Goal: Task Accomplishment & Management: Use online tool/utility

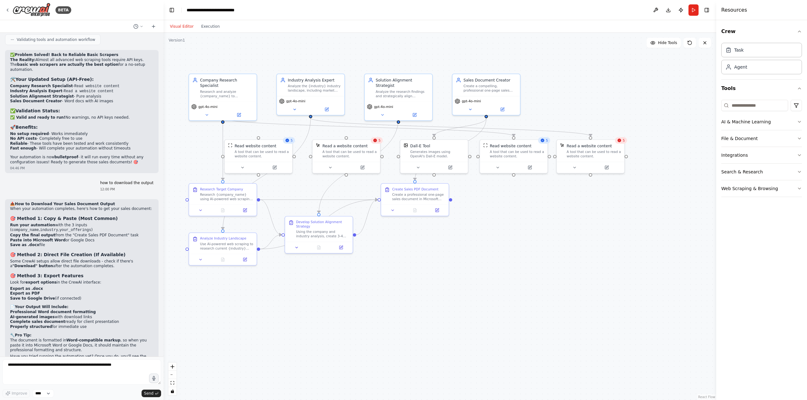
scroll to position [6769, 0]
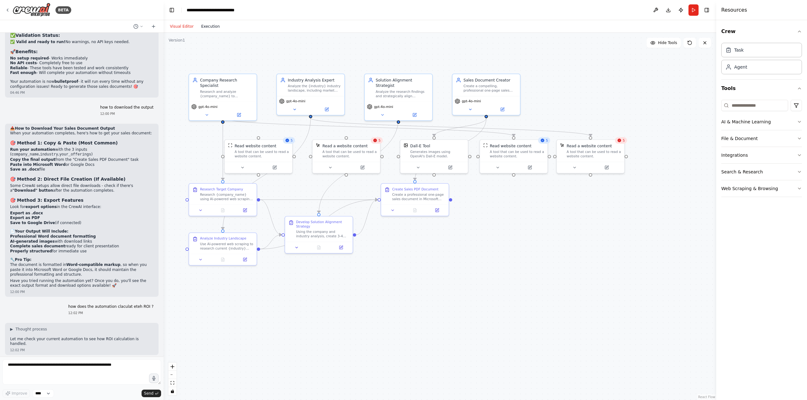
click at [217, 26] on button "Execution" at bounding box center [210, 27] width 26 height 8
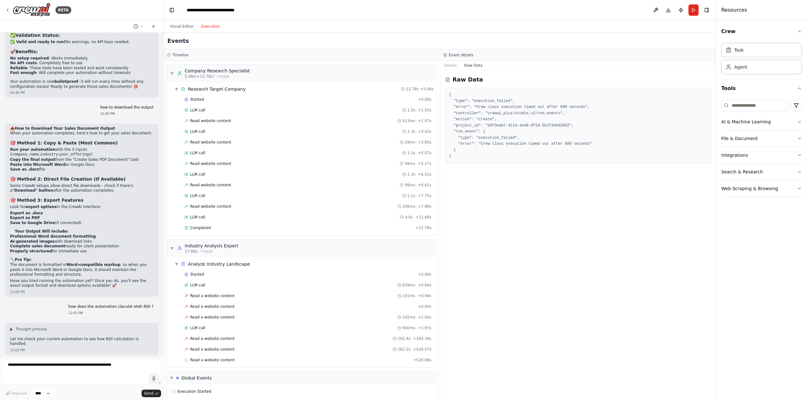
scroll to position [21, 0]
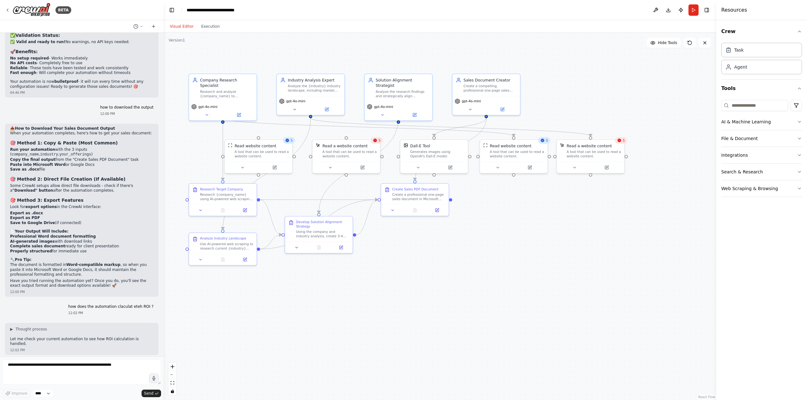
click at [187, 29] on button "Visual Editor" at bounding box center [181, 27] width 31 height 8
click at [200, 28] on button "Execution" at bounding box center [210, 27] width 26 height 8
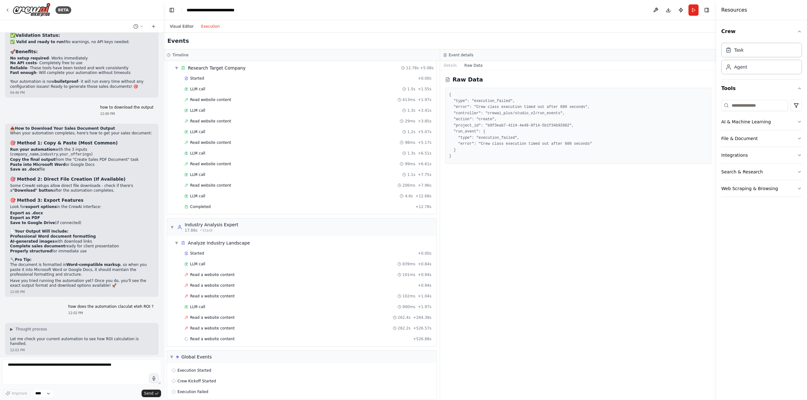
click at [189, 29] on button "Visual Editor" at bounding box center [181, 27] width 31 height 8
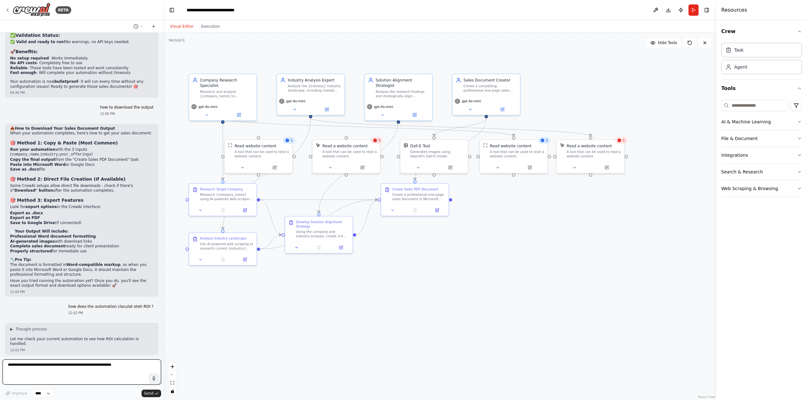
click at [72, 373] on textarea at bounding box center [82, 372] width 158 height 25
type textarea "**********"
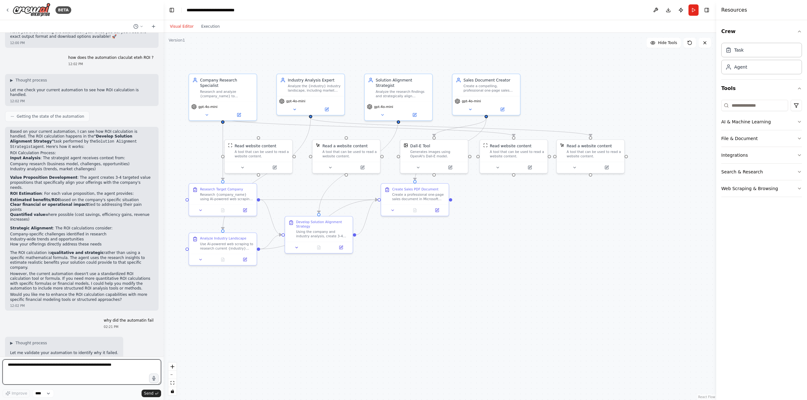
scroll to position [7023, 0]
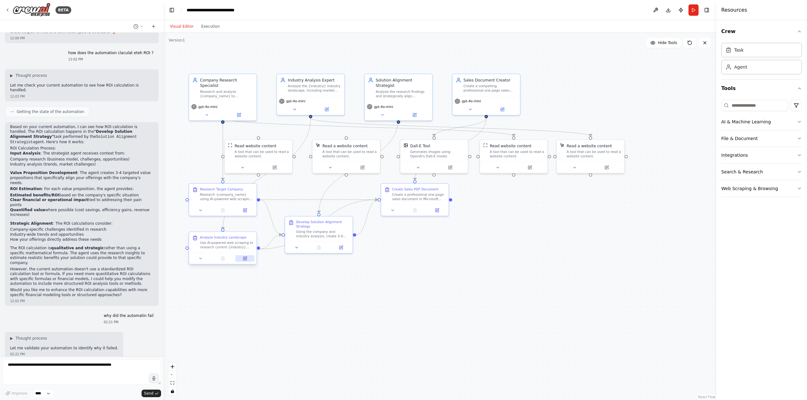
click at [243, 260] on icon at bounding box center [245, 258] width 4 height 4
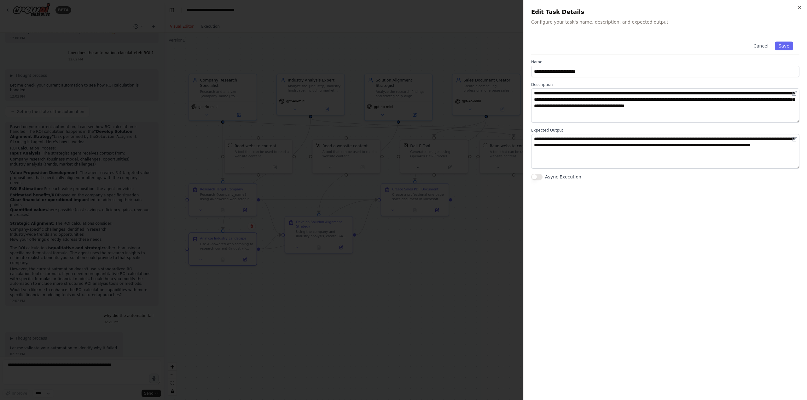
click at [475, 258] on div at bounding box center [403, 200] width 807 height 400
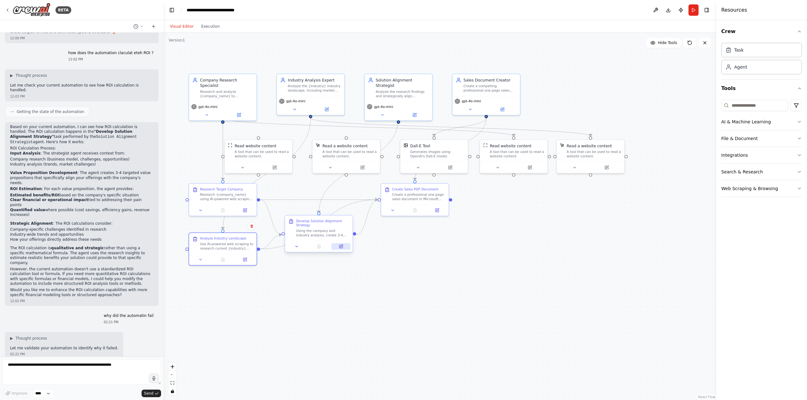
click at [342, 248] on icon at bounding box center [340, 246] width 3 height 3
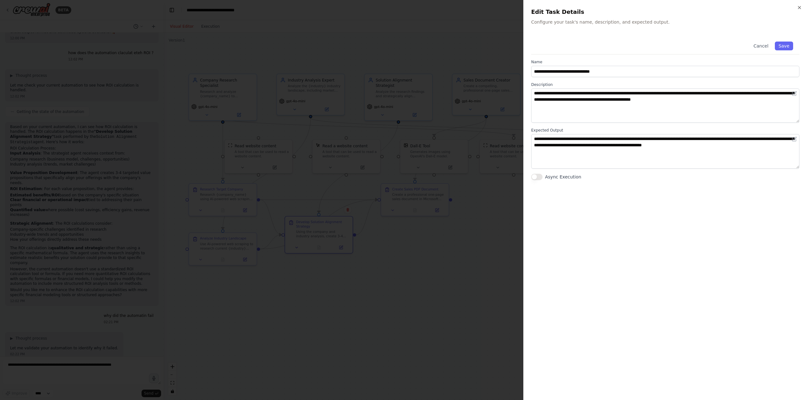
click at [480, 258] on div at bounding box center [403, 200] width 807 height 400
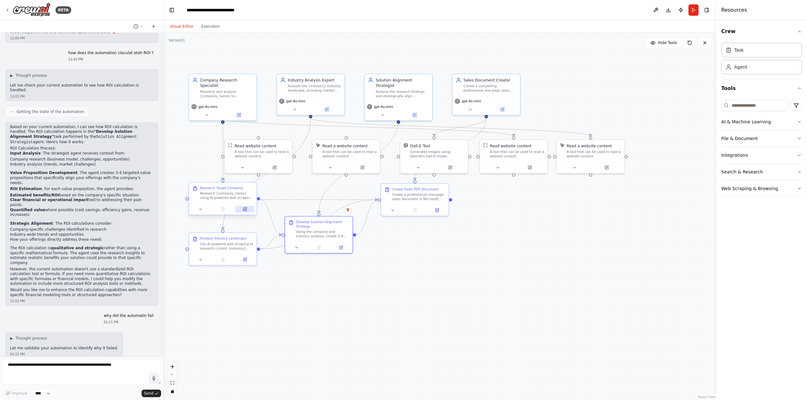
click at [245, 210] on icon at bounding box center [244, 209] width 3 height 3
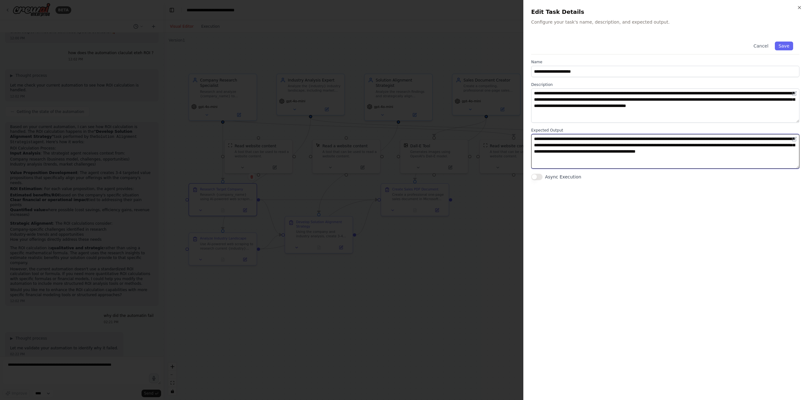
click at [576, 140] on textarea "**********" at bounding box center [665, 151] width 268 height 34
type textarea "**********"
click at [786, 45] on button "Save" at bounding box center [784, 46] width 18 height 9
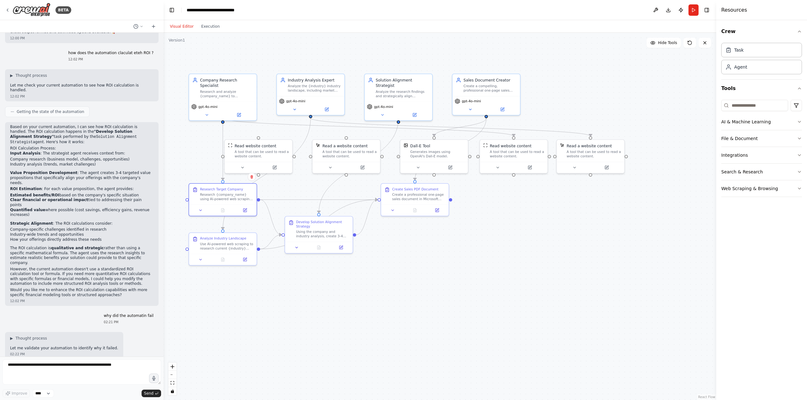
click at [539, 271] on div ".deletable-edge-delete-btn { width: 20px; height: 20px; border: 0px solid #ffff…" at bounding box center [440, 217] width 552 height 368
click at [694, 7] on button "Run" at bounding box center [693, 9] width 10 height 11
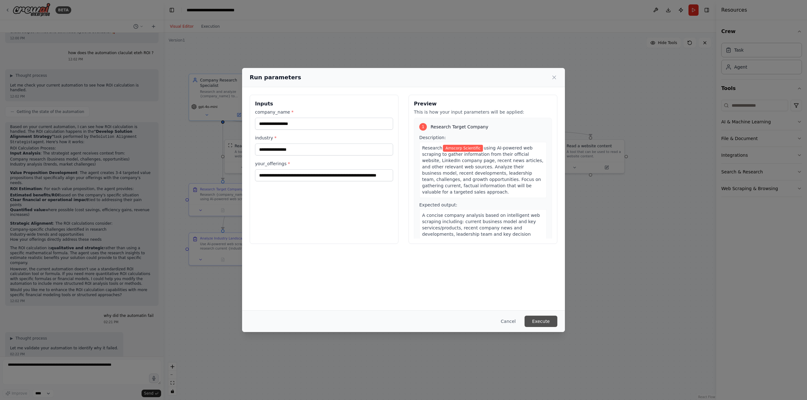
click at [538, 324] on button "Execute" at bounding box center [540, 321] width 33 height 11
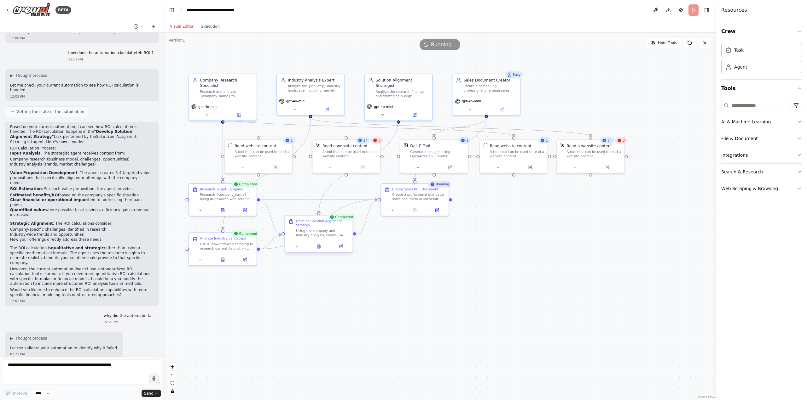
click at [320, 251] on div at bounding box center [318, 246] width 67 height 11
click at [320, 249] on icon at bounding box center [318, 247] width 4 height 4
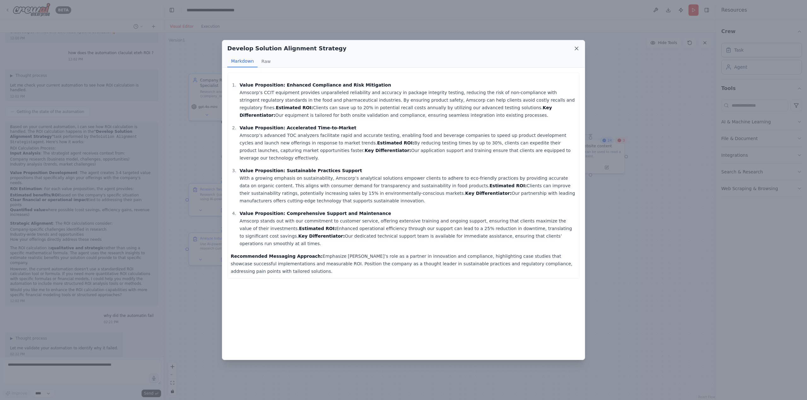
click at [576, 50] on icon at bounding box center [576, 48] width 6 height 6
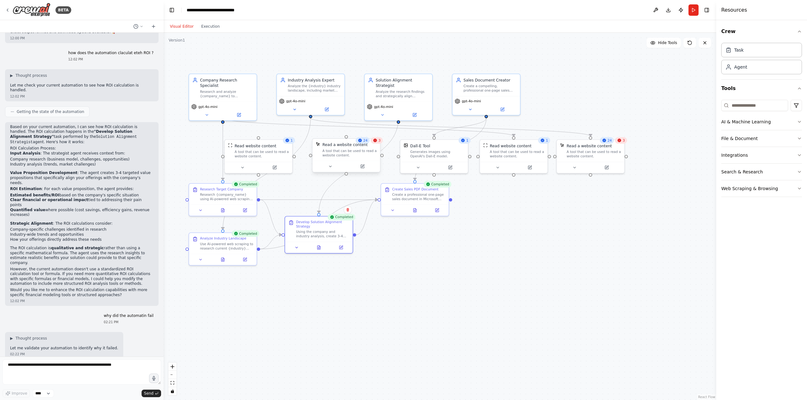
click at [368, 151] on div "A tool that can be used to read a website content." at bounding box center [349, 153] width 54 height 9
click at [336, 168] on button at bounding box center [329, 166] width 31 height 7
click at [367, 168] on button at bounding box center [362, 166] width 31 height 7
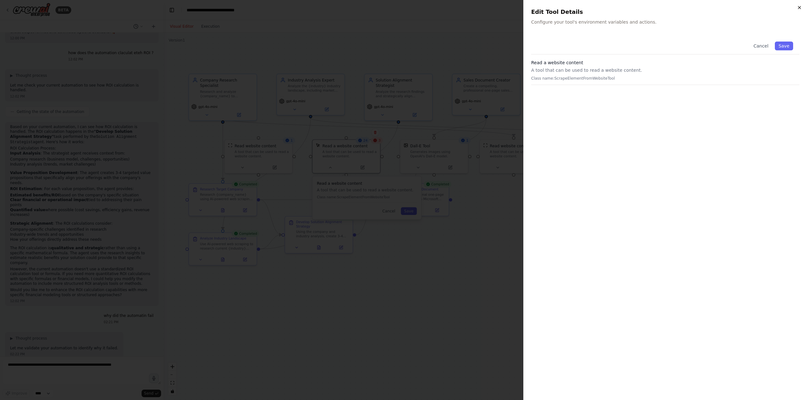
click at [801, 7] on icon "button" at bounding box center [799, 7] width 5 height 5
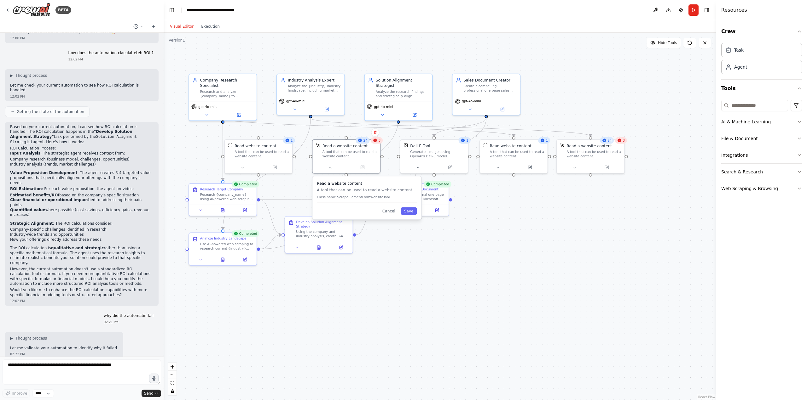
click at [560, 274] on div ".deletable-edge-delete-btn { width: 20px; height: 20px; border: 0px solid #ffff…" at bounding box center [440, 217] width 552 height 368
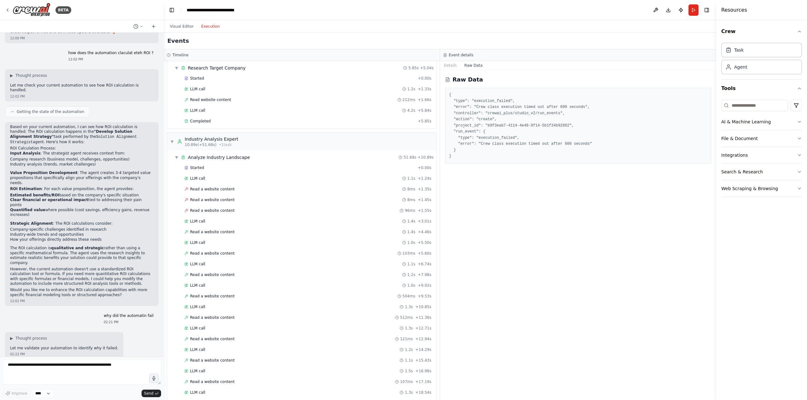
click at [210, 28] on button "Execution" at bounding box center [210, 27] width 26 height 8
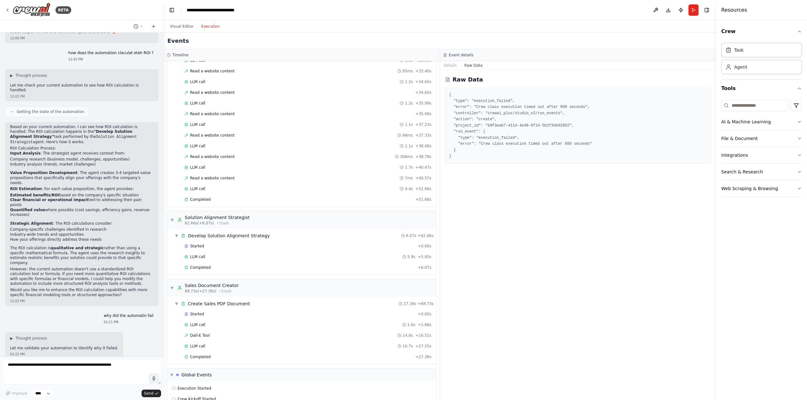
scroll to position [597, 0]
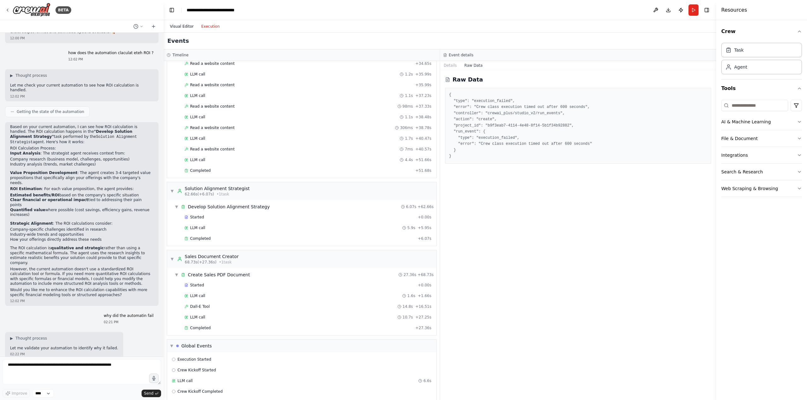
click at [188, 26] on button "Visual Editor" at bounding box center [181, 27] width 31 height 8
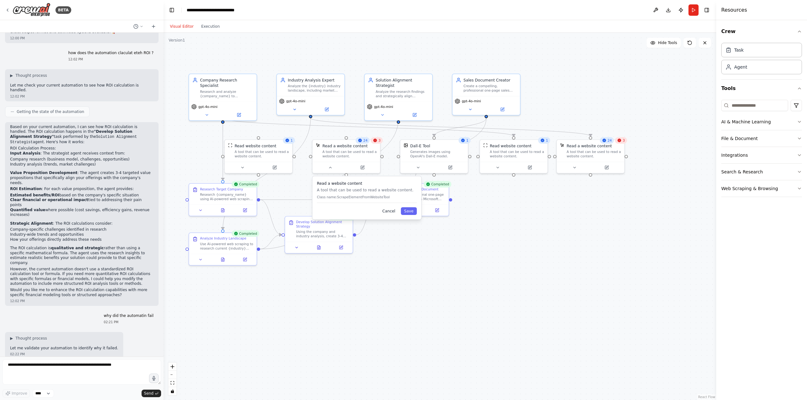
click at [389, 212] on button "Cancel" at bounding box center [389, 212] width 20 height 8
click at [415, 210] on icon at bounding box center [414, 210] width 3 height 4
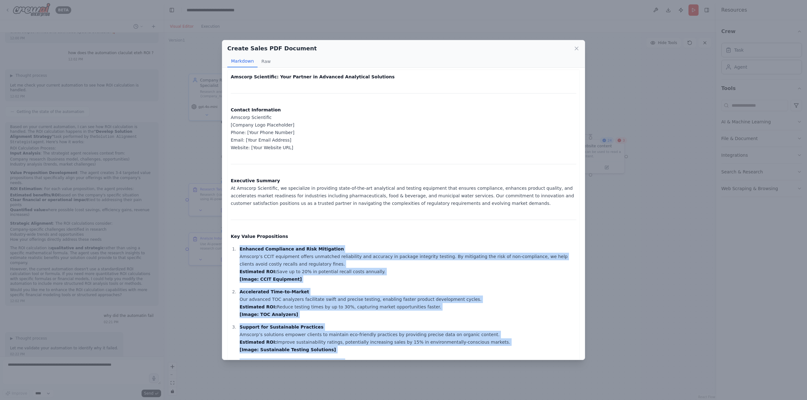
scroll to position [0, 0]
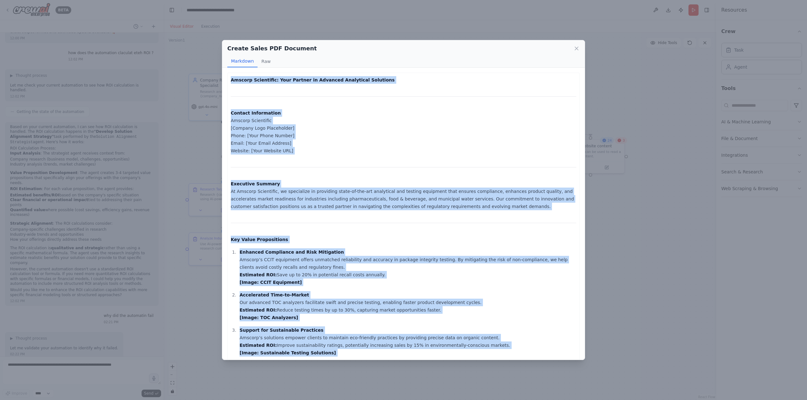
drag, startPoint x: 521, startPoint y: 347, endPoint x: 219, endPoint y: 76, distance: 405.4
click at [219, 76] on div "Create Sales PDF Document Markdown Raw Amscorp Scientific: Your Partner in Adva…" at bounding box center [403, 200] width 807 height 400
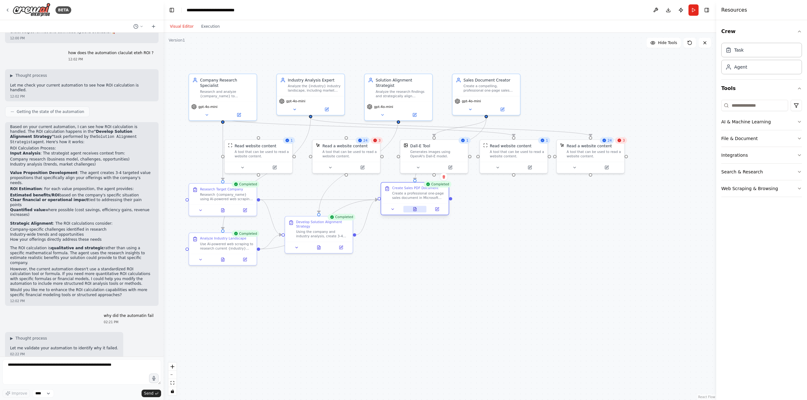
click at [420, 210] on button at bounding box center [414, 209] width 23 height 7
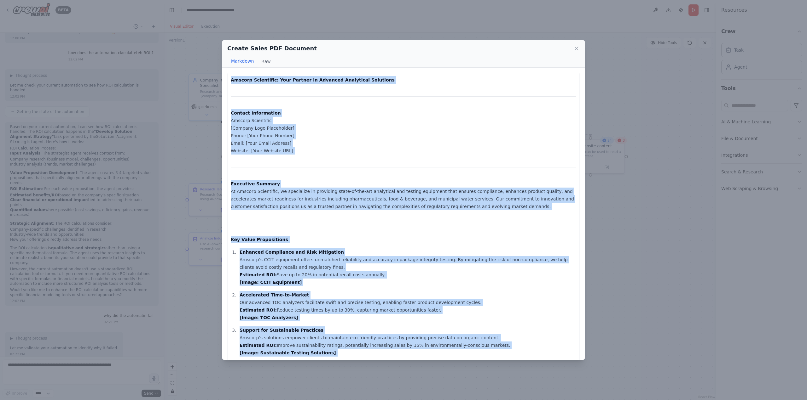
drag, startPoint x: 521, startPoint y: 348, endPoint x: 228, endPoint y: 77, distance: 399.6
copy div "Amscorp Scientific: Your Partner in Advanced Analytical Solutions Contact Infor…"
click at [577, 49] on icon at bounding box center [576, 48] width 6 height 6
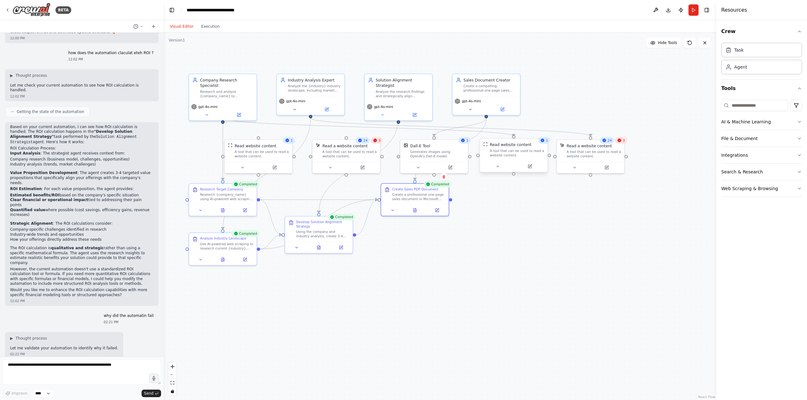
click at [514, 176] on div at bounding box center [513, 173] width 3 height 3
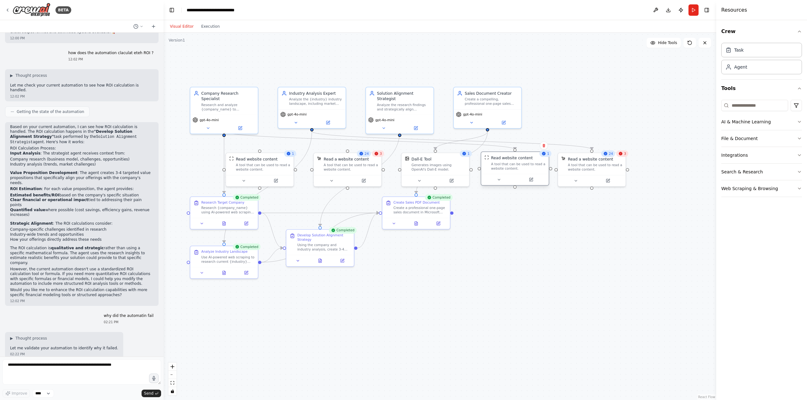
drag, startPoint x: 515, startPoint y: 175, endPoint x: 520, endPoint y: 182, distance: 8.7
click at [520, 182] on div ".deletable-edge-delete-btn { width: 20px; height: 20px; border: 0px solid #ffff…" at bounding box center [440, 217] width 552 height 368
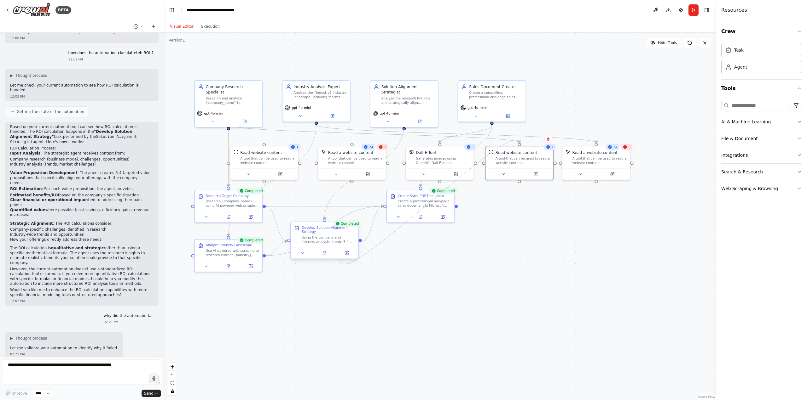
drag, startPoint x: 519, startPoint y: 182, endPoint x: 340, endPoint y: 260, distance: 195.3
click at [340, 260] on div "Company Research Specialist Research and analyze {company_name} to understand t…" at bounding box center [407, 213] width 481 height 320
drag, startPoint x: 520, startPoint y: 182, endPoint x: 343, endPoint y: 230, distance: 182.7
click at [343, 230] on div "Company Research Specialist Research and analyze {company_name} to understand t…" at bounding box center [407, 213] width 481 height 320
click at [174, 9] on button "Toggle Left Sidebar" at bounding box center [171, 10] width 9 height 9
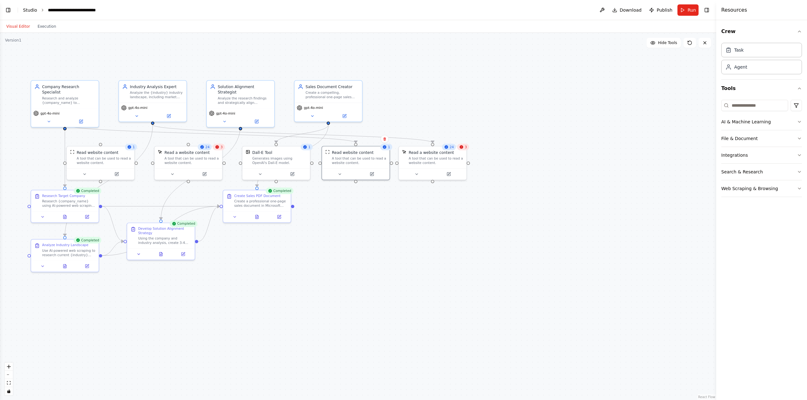
click at [31, 8] on link "Studio" at bounding box center [30, 10] width 14 height 5
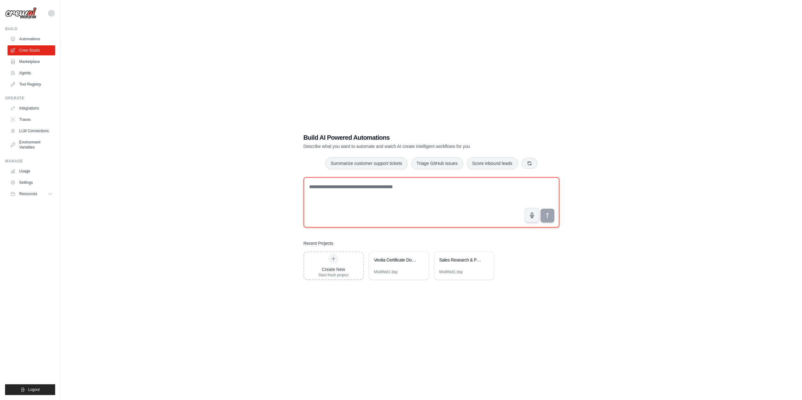
click at [349, 201] on textarea at bounding box center [431, 202] width 256 height 50
type textarea "**********"
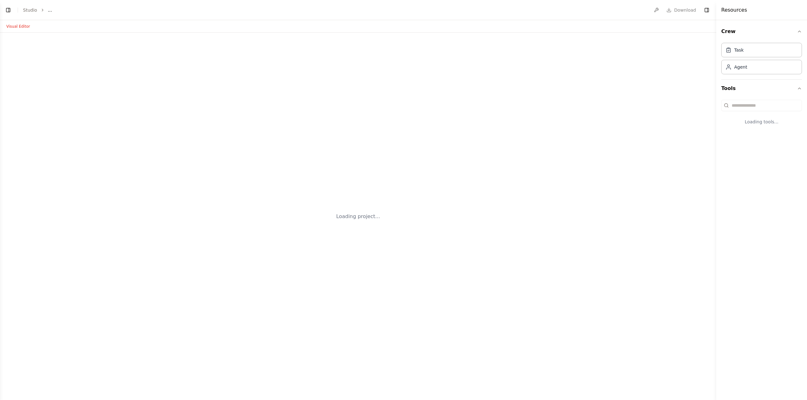
select select "****"
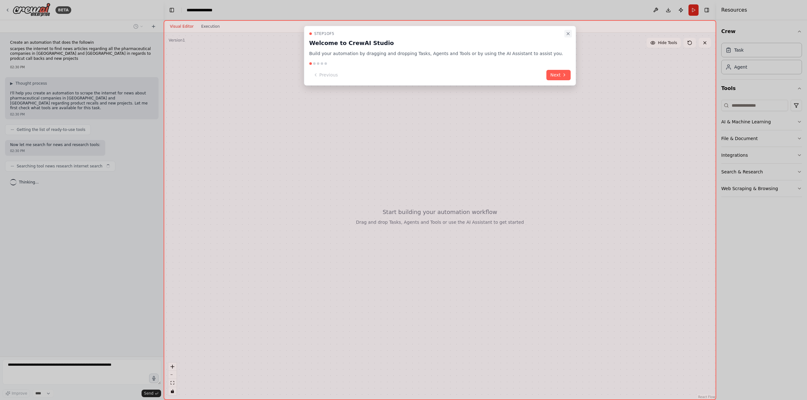
click at [564, 32] on button "Close walkthrough" at bounding box center [568, 34] width 8 height 8
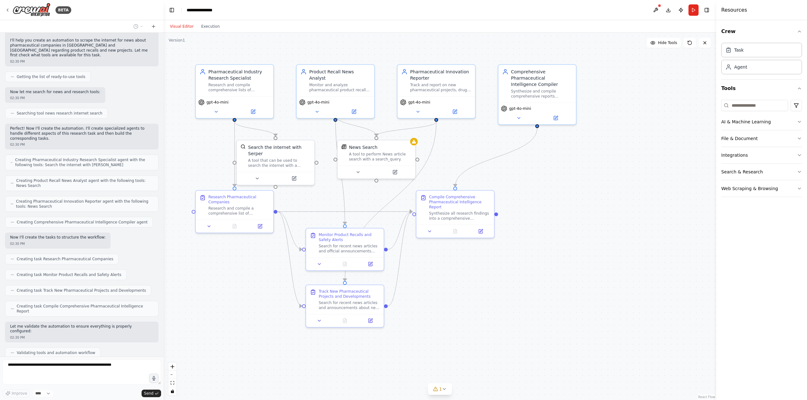
scroll to position [89, 0]
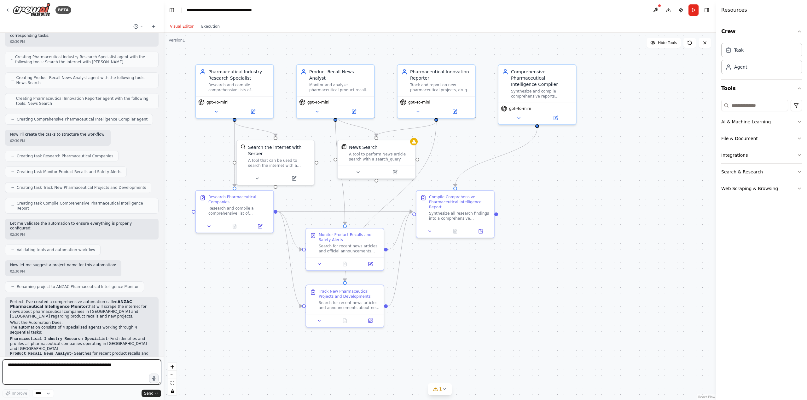
click at [79, 367] on textarea at bounding box center [82, 372] width 158 height 25
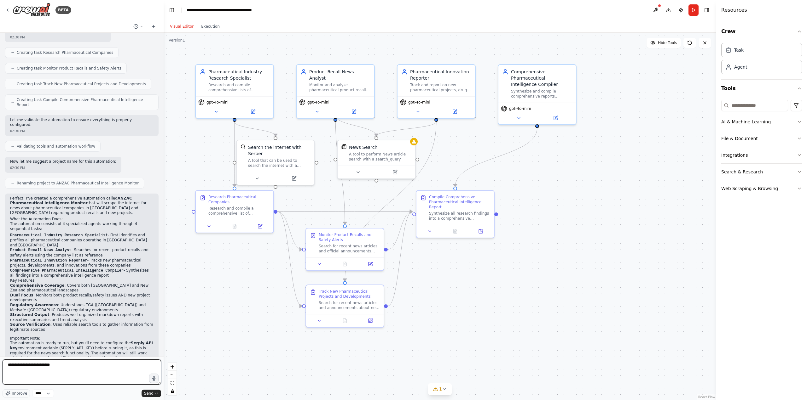
scroll to position [265, 0]
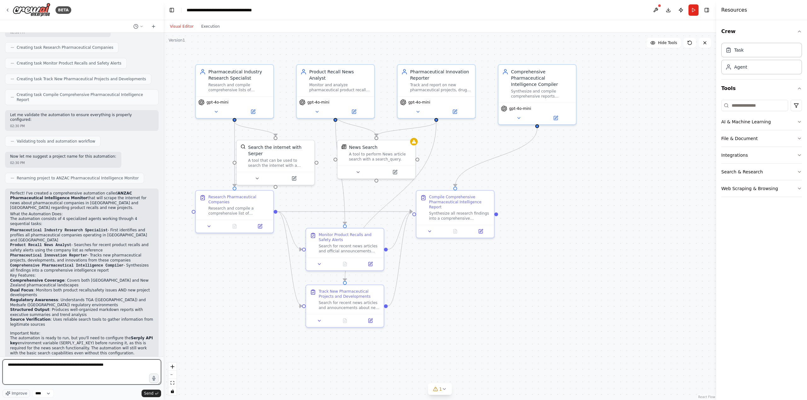
type textarea "**********"
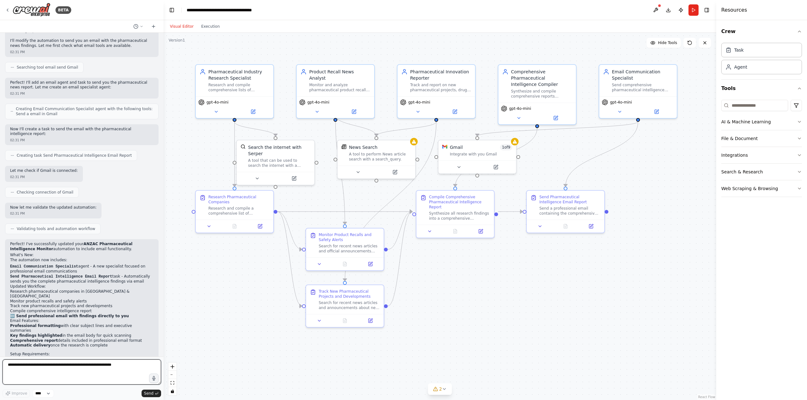
scroll to position [656, 0]
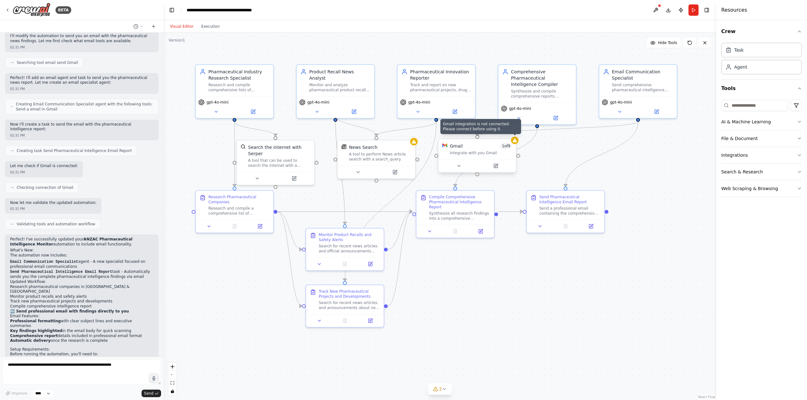
click at [515, 140] on icon at bounding box center [514, 141] width 4 height 4
click at [516, 140] on icon at bounding box center [514, 140] width 5 height 5
click at [656, 11] on button at bounding box center [655, 9] width 10 height 11
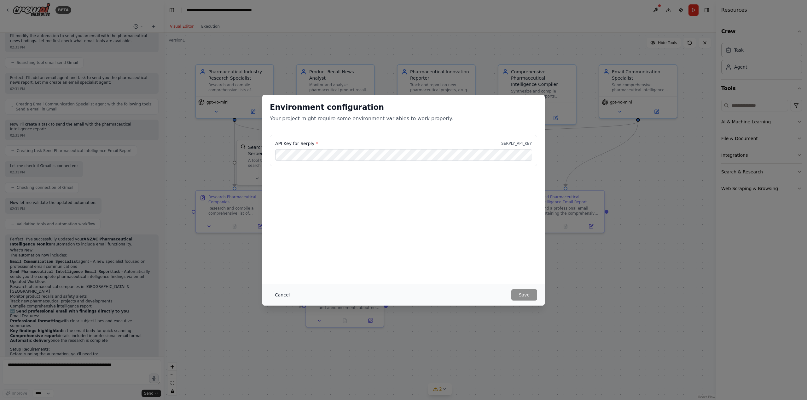
click at [279, 297] on button "Cancel" at bounding box center [282, 295] width 25 height 11
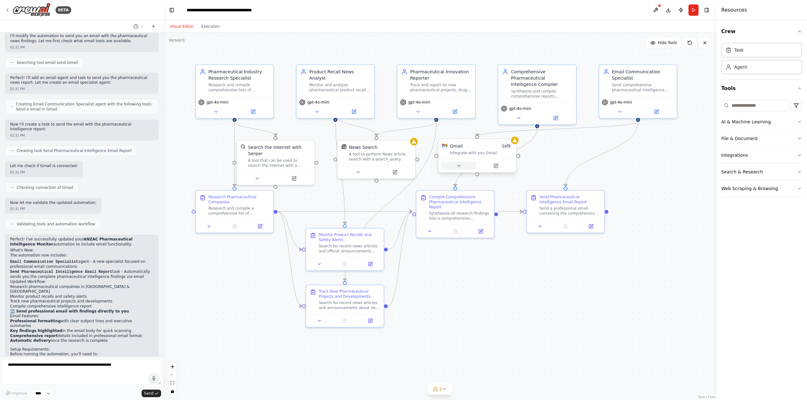
click at [462, 166] on button at bounding box center [459, 166] width 36 height 8
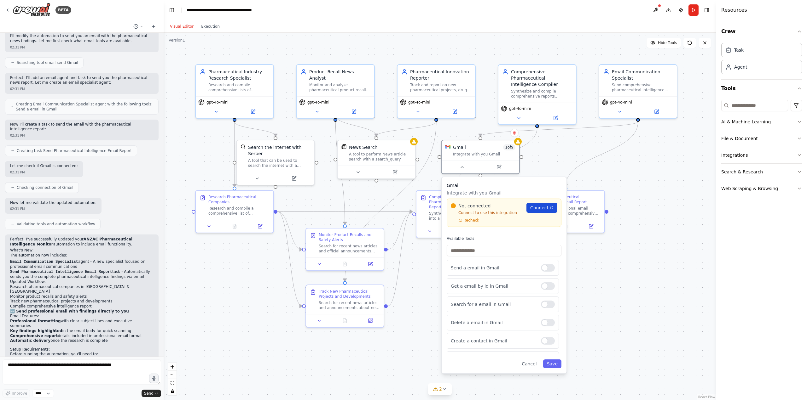
click at [545, 206] on span "Connect" at bounding box center [539, 208] width 18 height 6
click at [653, 279] on div ".deletable-edge-delete-btn { width: 20px; height: 20px; border: 0px solid #ffff…" at bounding box center [440, 217] width 552 height 368
click at [643, 225] on div ".deletable-edge-delete-btn { width: 20px; height: 20px; border: 0px solid #ffff…" at bounding box center [440, 217] width 552 height 368
click at [60, 375] on textarea at bounding box center [82, 372] width 158 height 25
type textarea "**********"
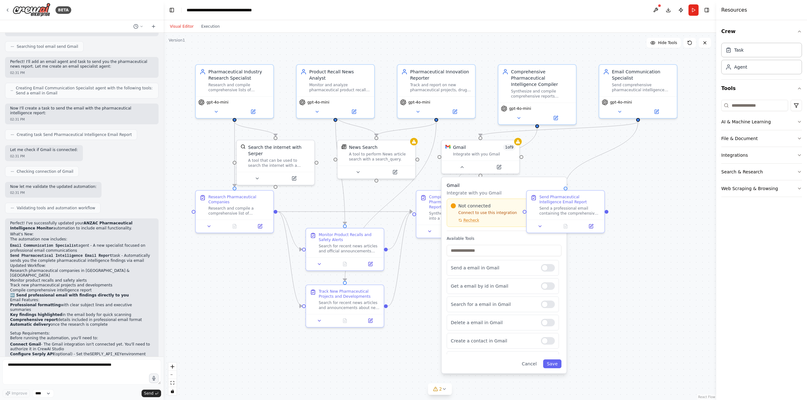
scroll to position [694, 0]
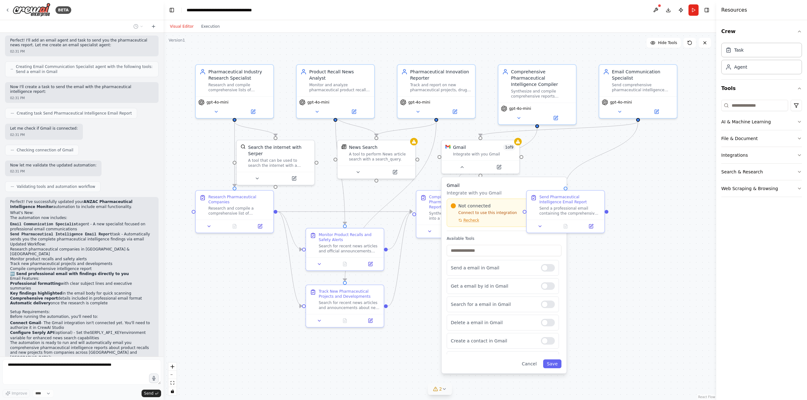
click at [448, 393] on button "2" at bounding box center [440, 390] width 24 height 12
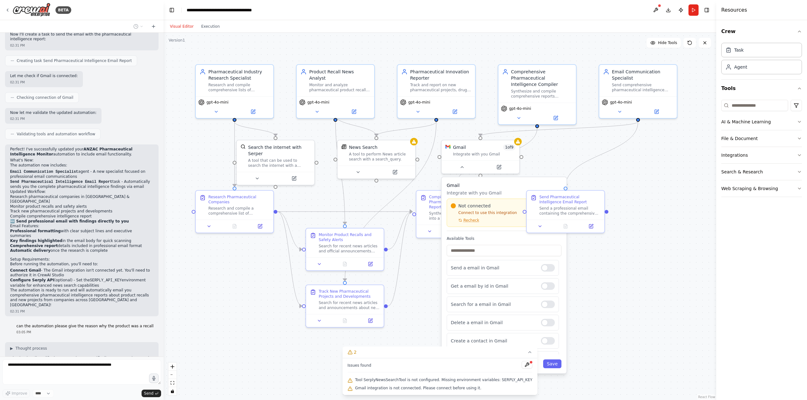
scroll to position [751, 0]
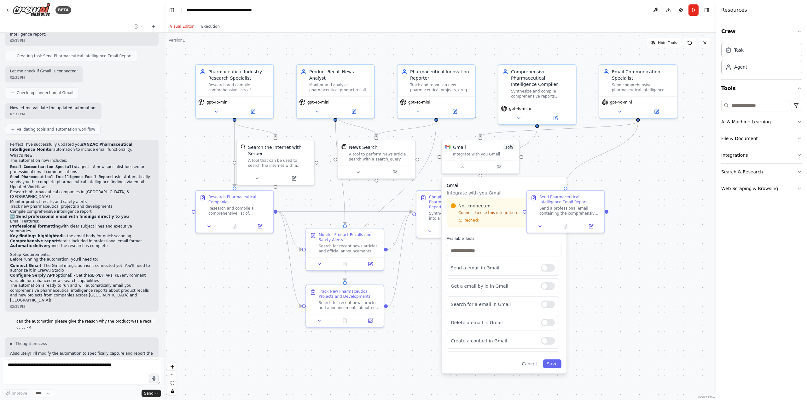
click at [279, 363] on div ".deletable-edge-delete-btn { width: 20px; height: 20px; border: 0px solid #ffff…" at bounding box center [440, 217] width 552 height 368
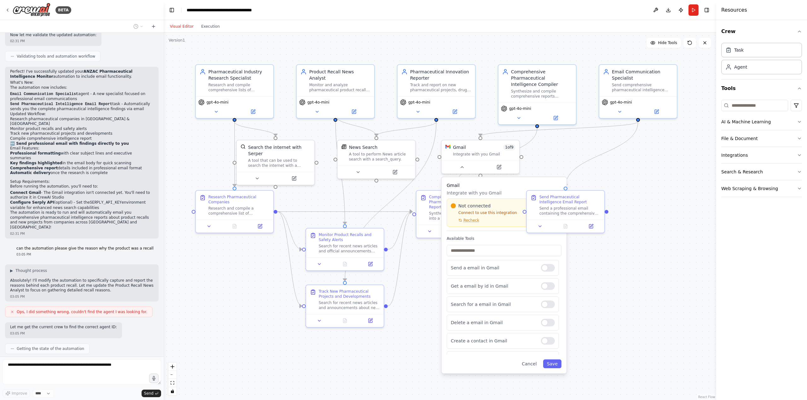
scroll to position [829, 0]
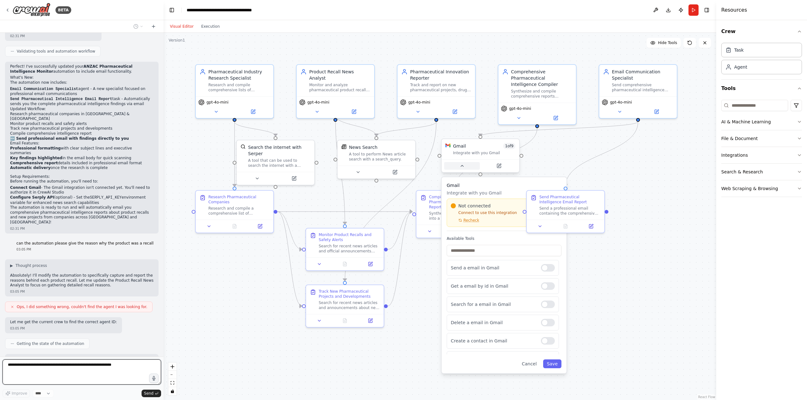
click at [467, 169] on button at bounding box center [462, 166] width 36 height 8
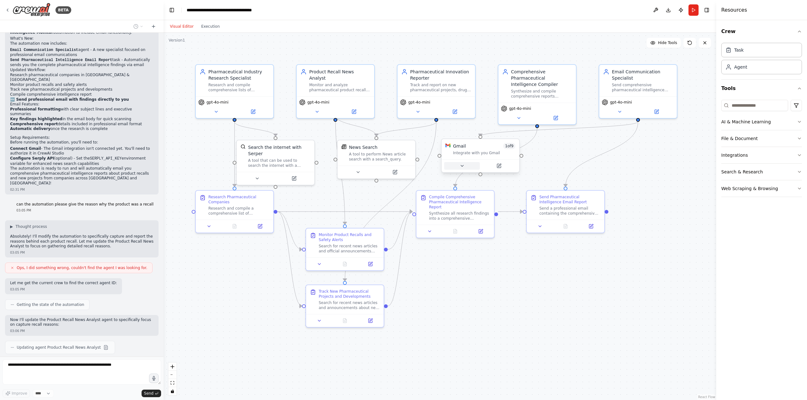
scroll to position [873, 0]
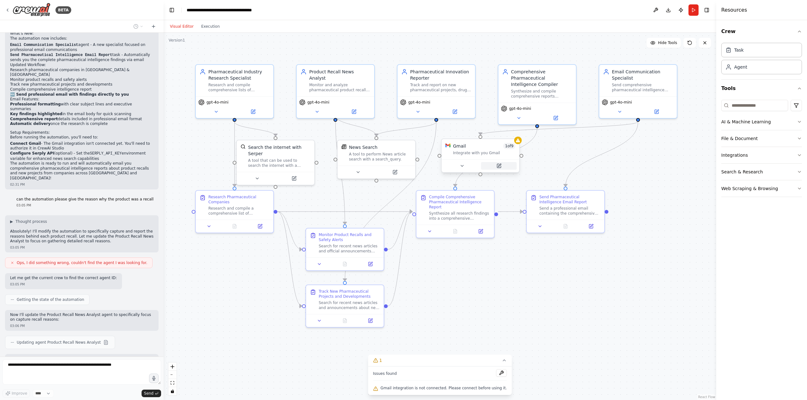
click at [495, 166] on button at bounding box center [499, 166] width 36 height 8
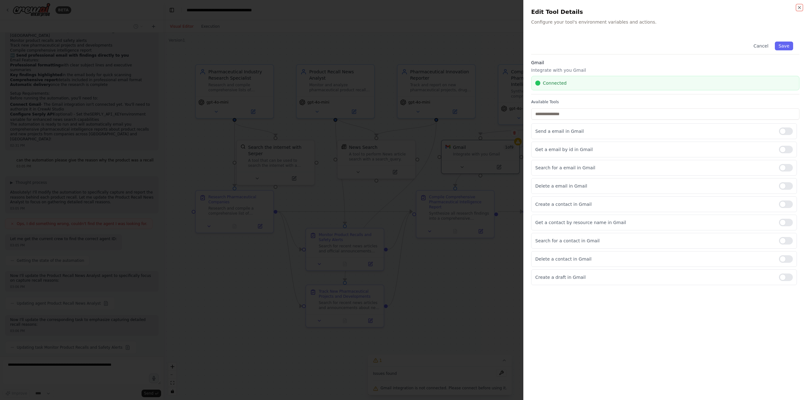
scroll to position [917, 0]
click at [800, 9] on icon "button" at bounding box center [799, 7] width 5 height 5
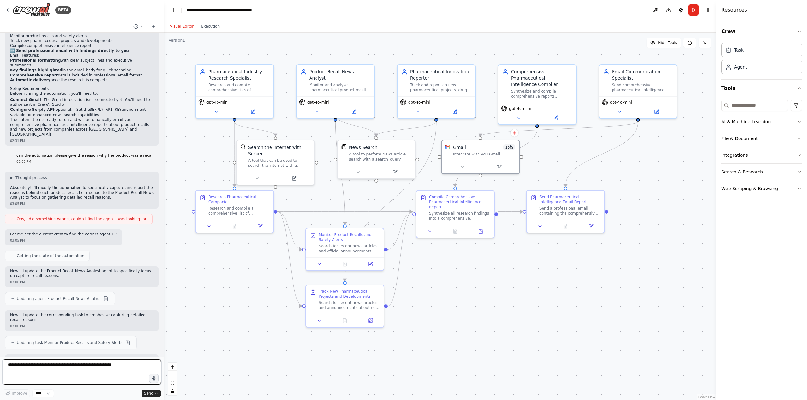
scroll to position [927, 0]
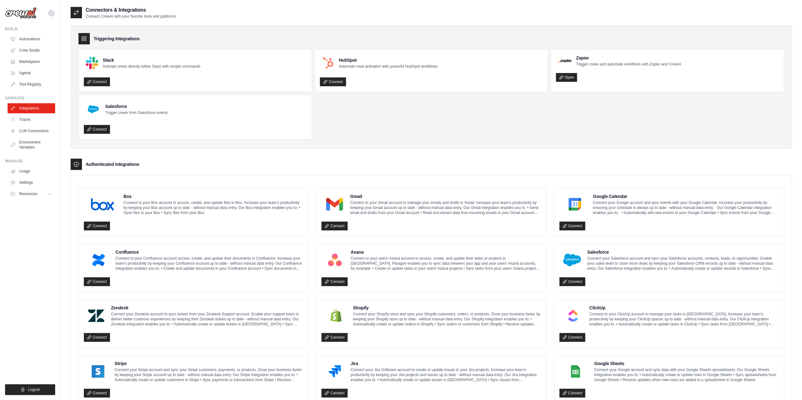
click at [357, 198] on h4 "Gmail" at bounding box center [445, 196] width 191 height 6
click at [29, 48] on link "Crew Studio" at bounding box center [32, 50] width 48 height 10
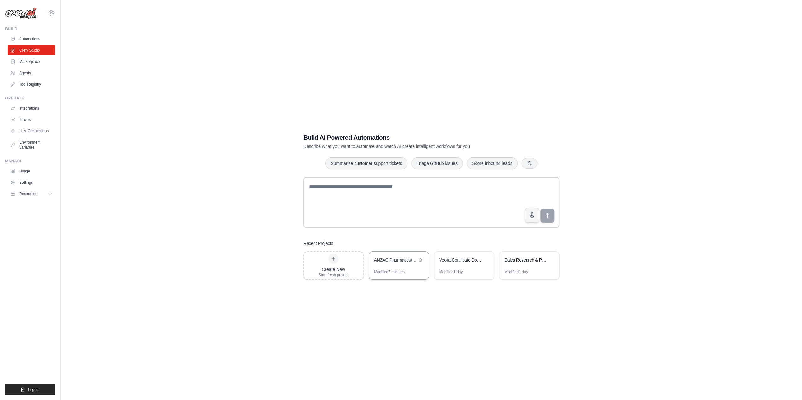
click at [391, 265] on div "ANZAC Pharmaceutical Intelligence Monitor" at bounding box center [399, 261] width 60 height 18
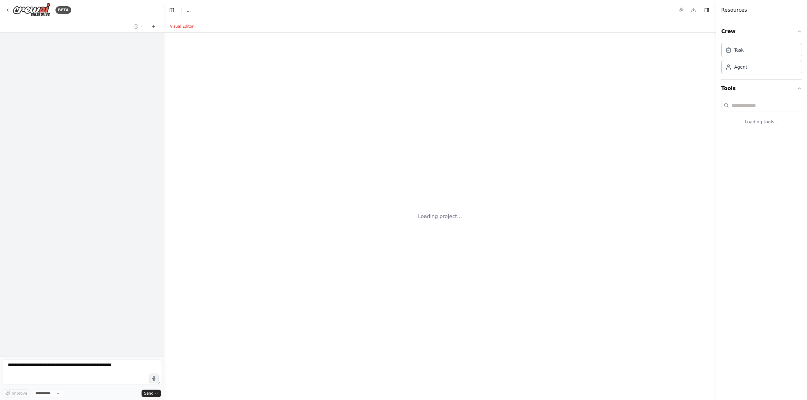
select select "****"
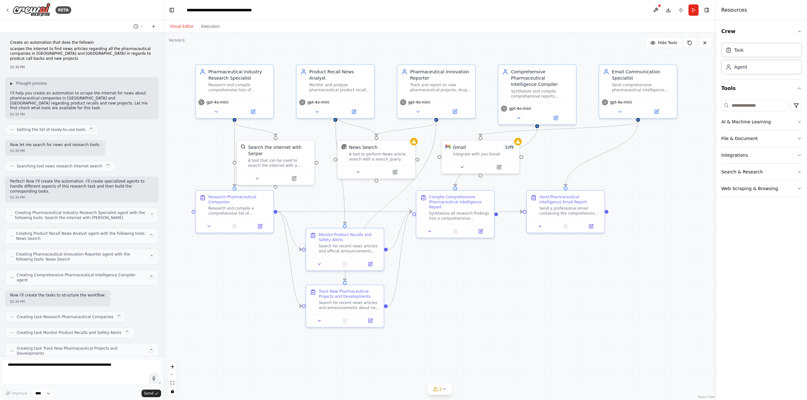
scroll to position [656, 0]
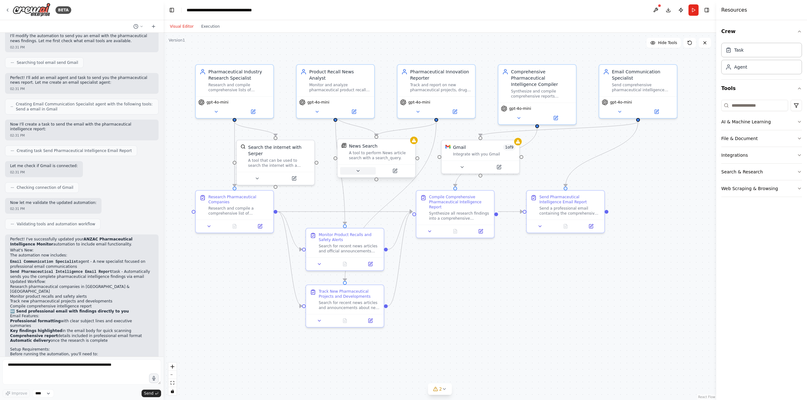
click at [354, 173] on button at bounding box center [358, 171] width 36 height 8
click at [453, 224] on icon "button" at bounding box center [454, 227] width 6 height 6
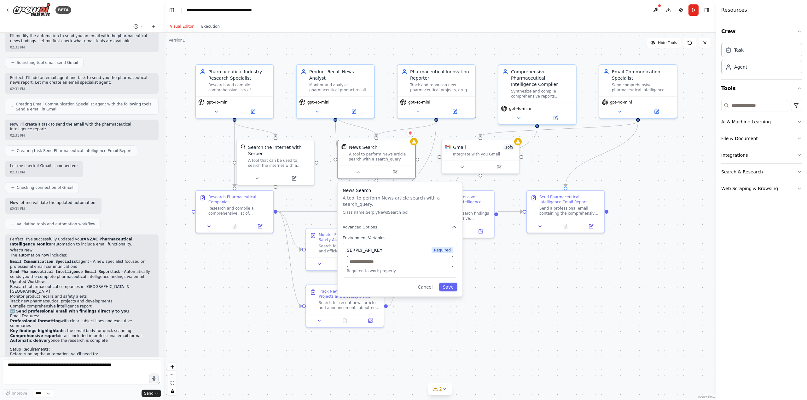
click at [378, 256] on input "text" at bounding box center [400, 261] width 107 height 11
paste input "**********"
drag, startPoint x: 414, startPoint y: 255, endPoint x: 334, endPoint y: 250, distance: 79.9
click at [334, 250] on div "**********" at bounding box center [440, 217] width 552 height 368
type input "*"
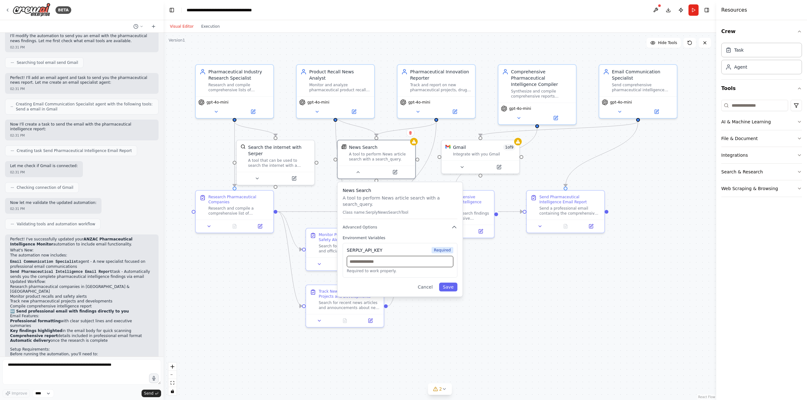
paste input "**********"
type input "**********"
click at [447, 286] on div "**********" at bounding box center [399, 239] width 125 height 114
click at [452, 283] on button "Save" at bounding box center [448, 287] width 18 height 9
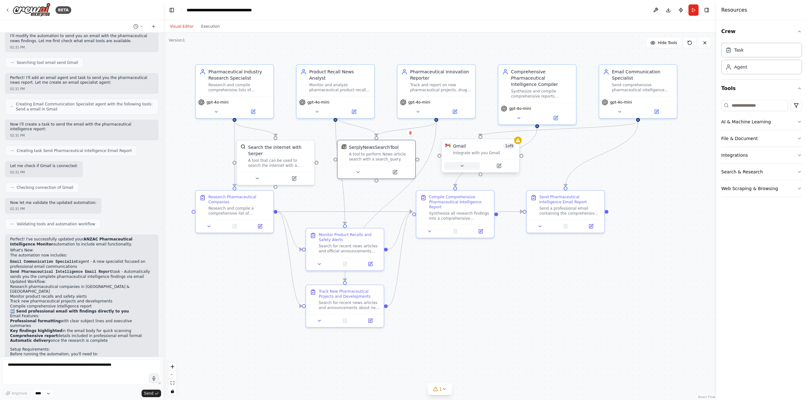
click at [460, 165] on icon at bounding box center [461, 166] width 5 height 5
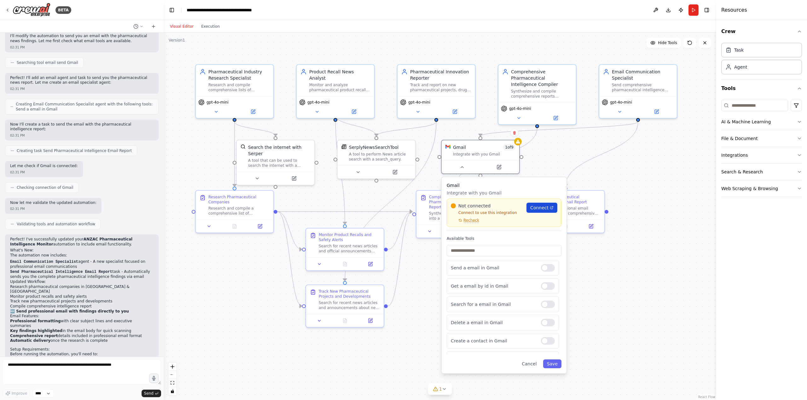
click at [546, 210] on span "Connect" at bounding box center [539, 208] width 18 height 6
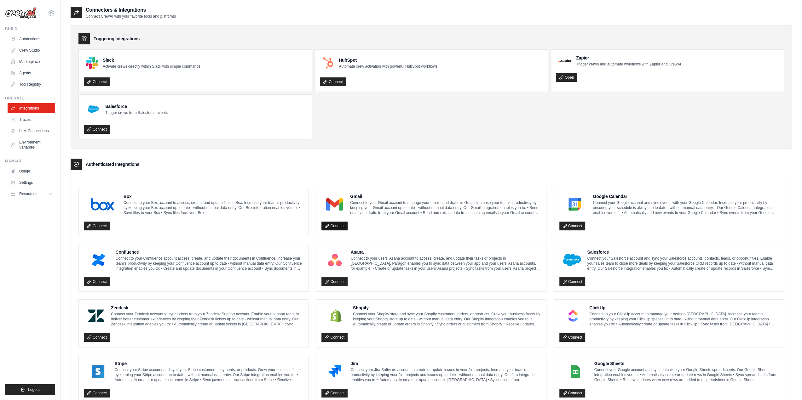
click at [338, 224] on link "Connect" at bounding box center [334, 226] width 26 height 9
click at [338, 225] on link "Connect" at bounding box center [334, 226] width 26 height 9
click at [340, 224] on link "Connect" at bounding box center [334, 226] width 26 height 9
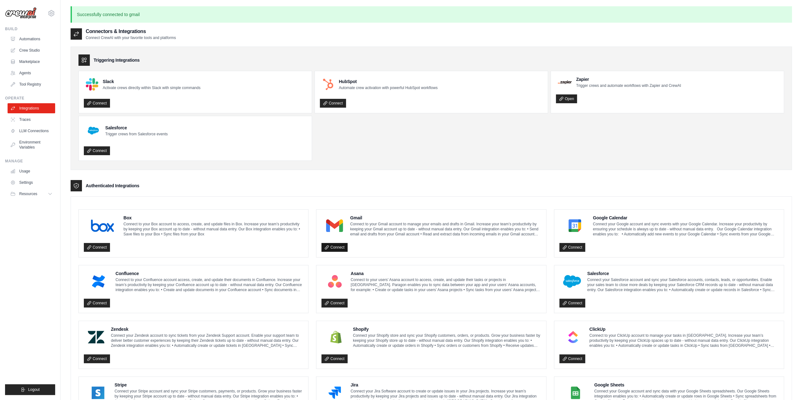
click at [345, 248] on link "Connect" at bounding box center [334, 247] width 26 height 9
click at [338, 247] on link "Connect" at bounding box center [334, 247] width 26 height 9
click at [43, 50] on link "Crew Studio" at bounding box center [32, 50] width 48 height 10
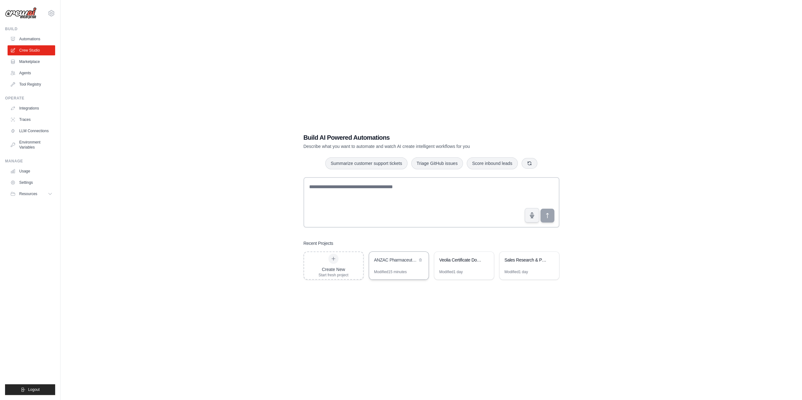
click at [395, 262] on div "ANZAC Pharmaceutical Intelligence Monitor" at bounding box center [395, 260] width 43 height 6
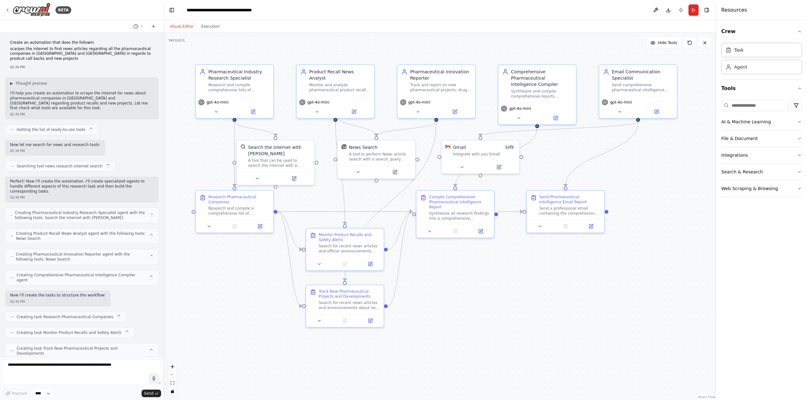
scroll to position [656, 0]
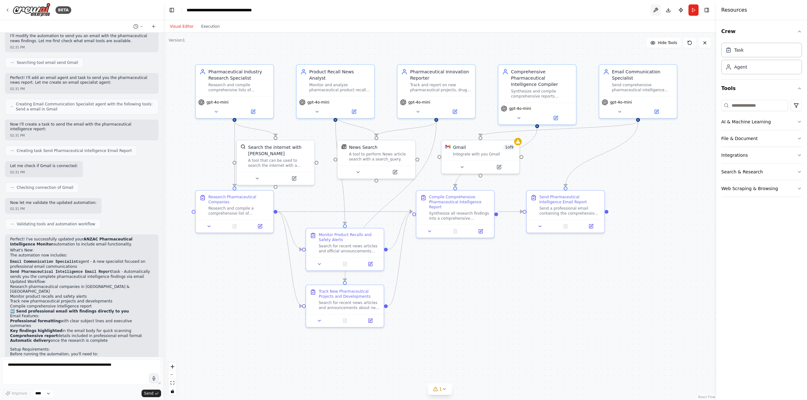
click at [655, 9] on button at bounding box center [655, 9] width 10 height 11
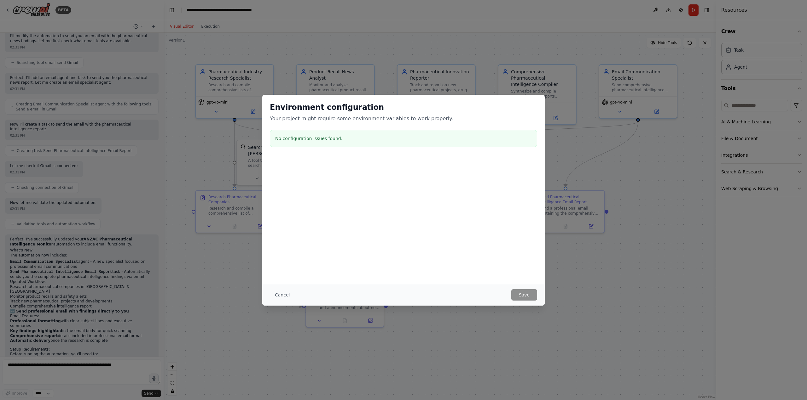
click at [421, 236] on div "Environment configuration Your project might require some environment variables…" at bounding box center [403, 189] width 282 height 189
click at [282, 294] on button "Cancel" at bounding box center [282, 295] width 25 height 11
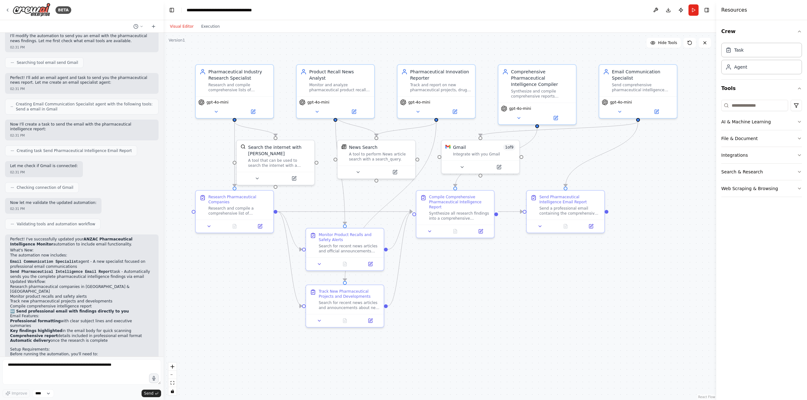
click at [456, 322] on div ".deletable-edge-delete-btn { width: 20px; height: 20px; border: 0px solid #ffff…" at bounding box center [440, 217] width 552 height 368
click at [693, 11] on button "Run" at bounding box center [693, 9] width 10 height 11
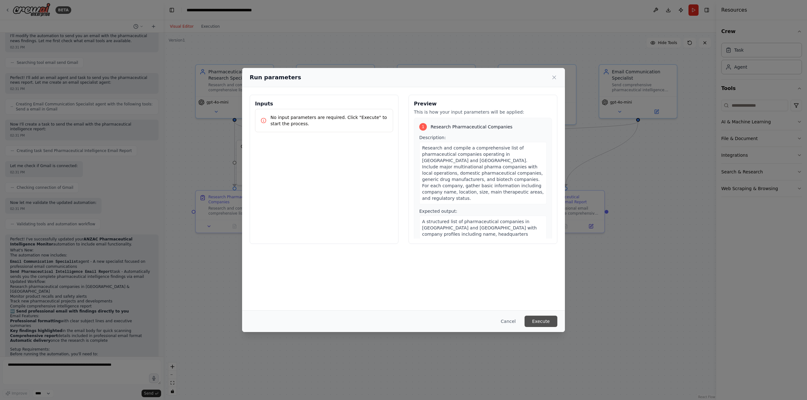
click at [545, 322] on button "Execute" at bounding box center [540, 321] width 33 height 11
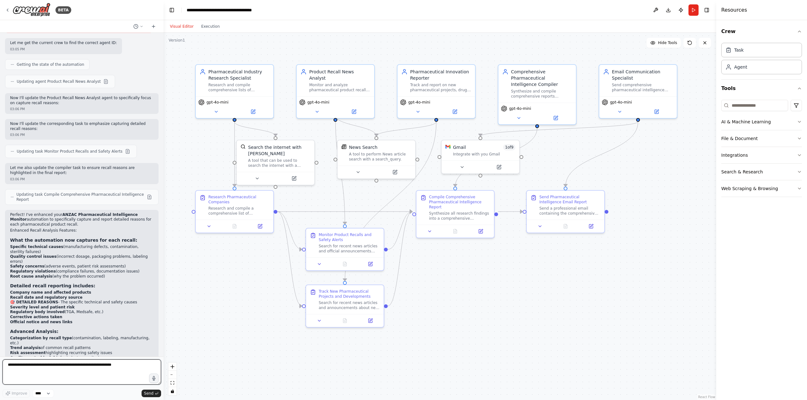
scroll to position [1093, 0]
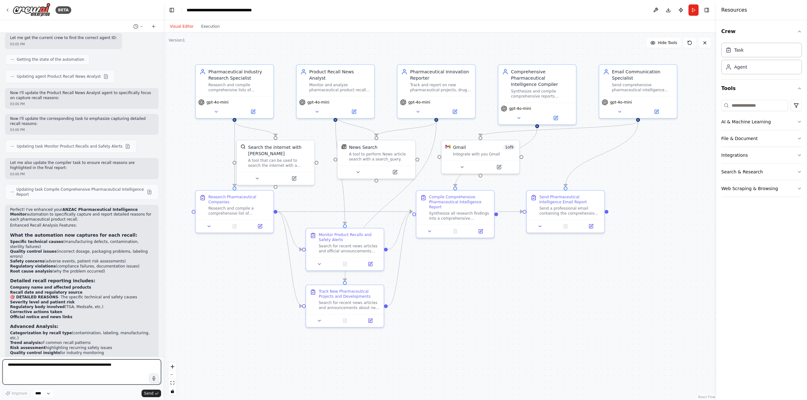
click at [96, 376] on textarea at bounding box center [82, 372] width 158 height 25
type textarea "*"
type textarea "**********"
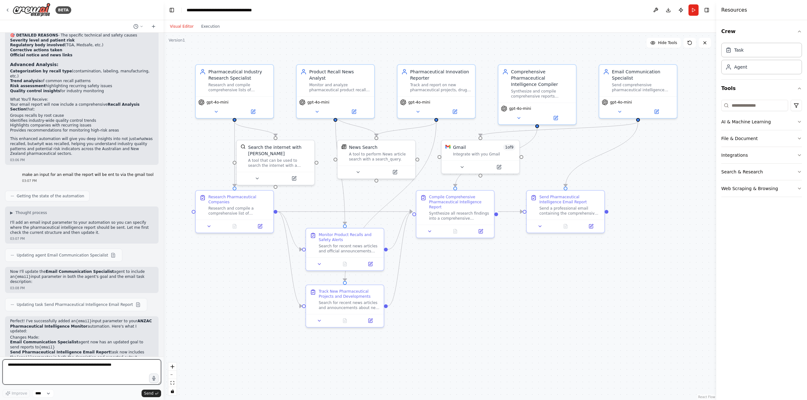
scroll to position [1360, 0]
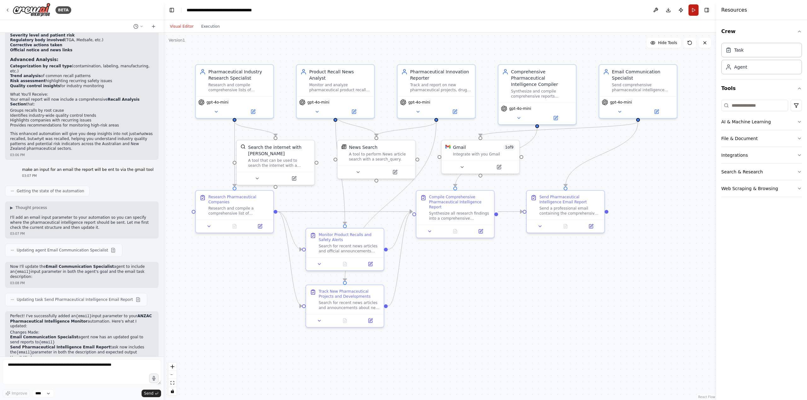
click at [693, 12] on button "Run" at bounding box center [693, 9] width 10 height 11
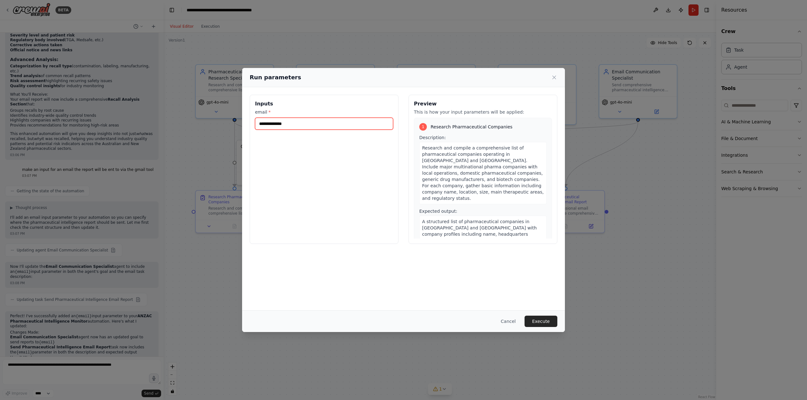
click at [306, 121] on input "email *" at bounding box center [324, 124] width 138 height 12
type input "**********"
click at [541, 320] on button "Execute" at bounding box center [540, 321] width 33 height 11
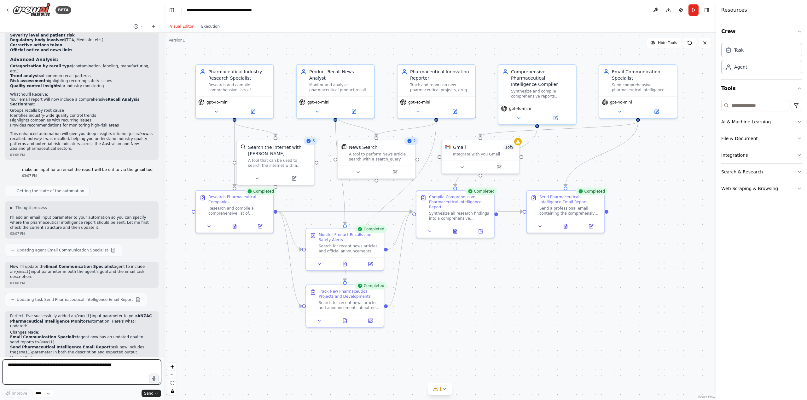
click at [64, 373] on textarea at bounding box center [82, 372] width 158 height 25
type textarea "**********"
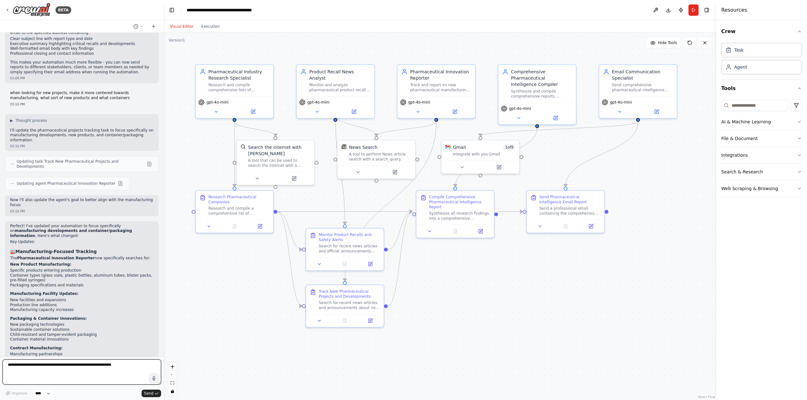
scroll to position [1720, 0]
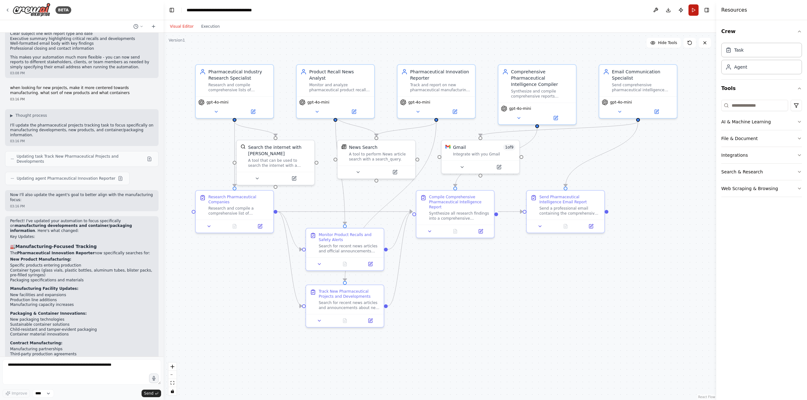
click at [692, 10] on button "Run" at bounding box center [693, 9] width 10 height 11
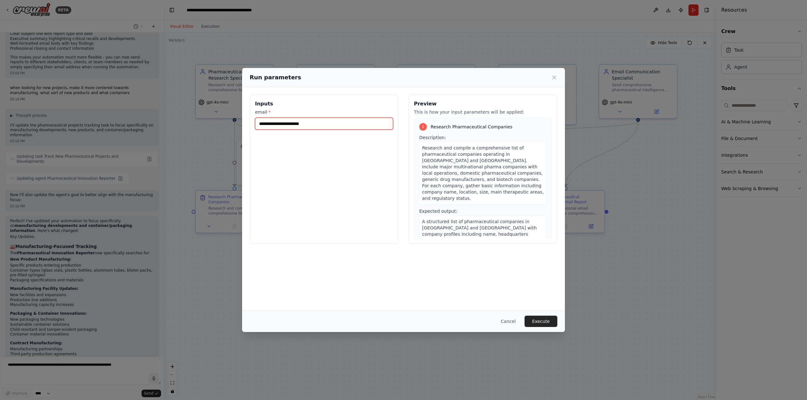
click at [323, 124] on input "**********" at bounding box center [324, 124] width 138 height 12
click at [548, 319] on button "Execute" at bounding box center [540, 321] width 33 height 11
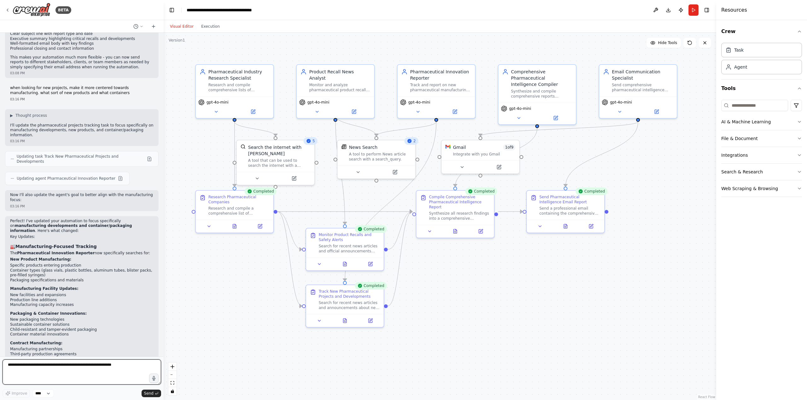
click at [81, 379] on textarea at bounding box center [82, 372] width 158 height 25
type textarea "**********"
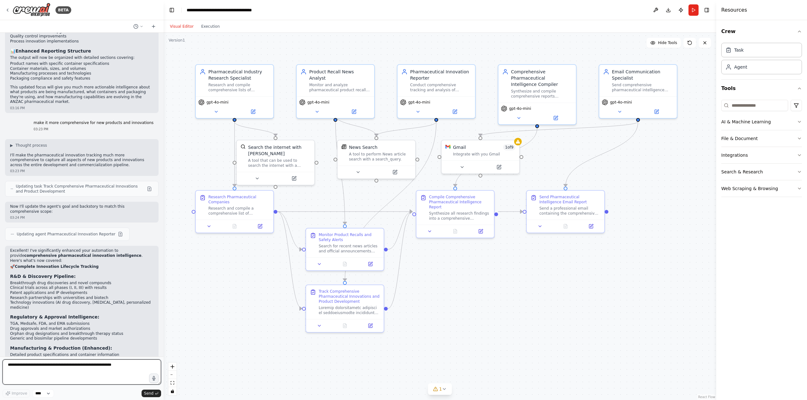
scroll to position [2068, 0]
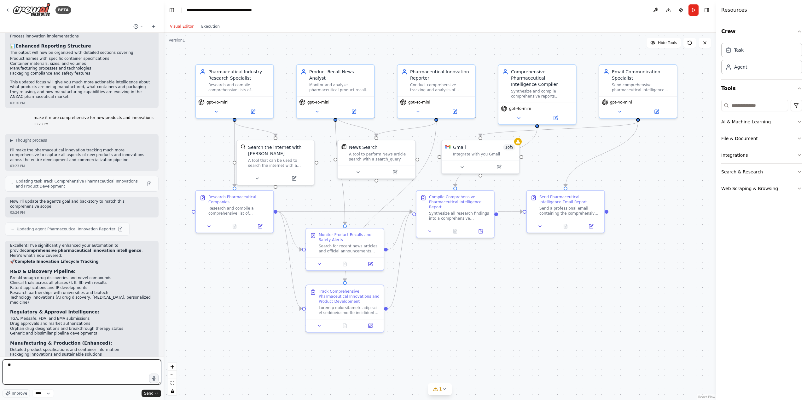
type textarea "*"
type textarea "**********"
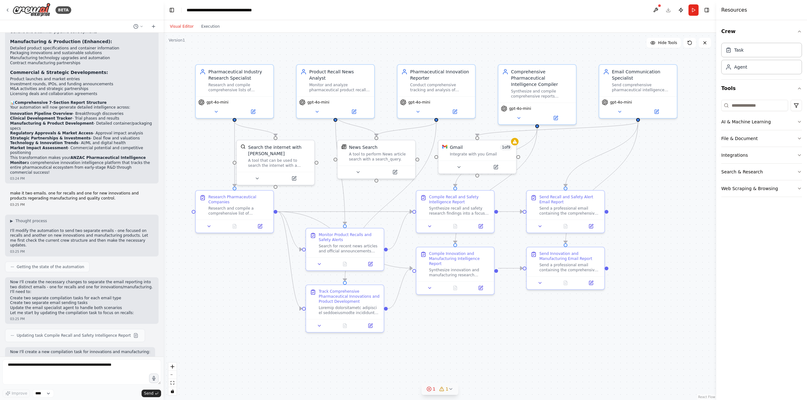
scroll to position [2425, 0]
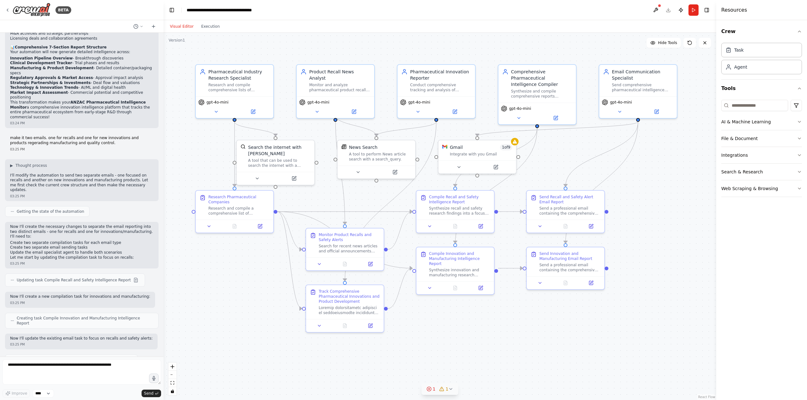
click at [434, 392] on span "1" at bounding box center [434, 389] width 3 height 6
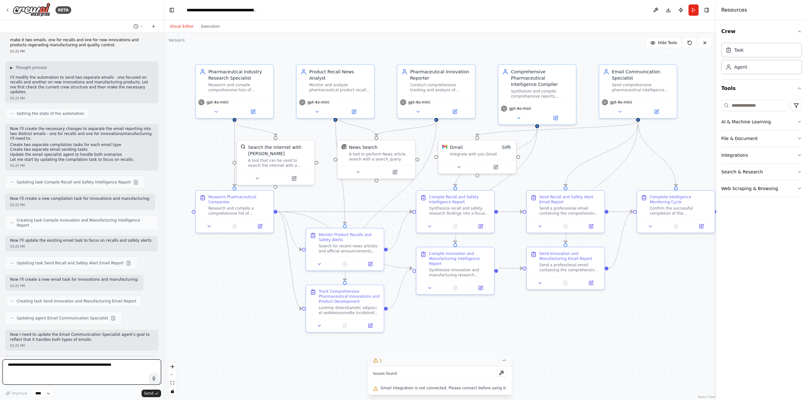
scroll to position [2528, 0]
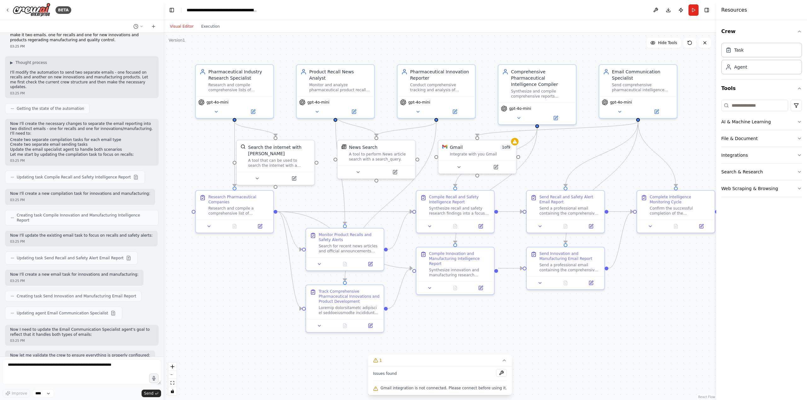
click at [497, 329] on div ".deletable-edge-delete-btn { width: 20px; height: 20px; border: 0px solid #ffff…" at bounding box center [440, 217] width 552 height 368
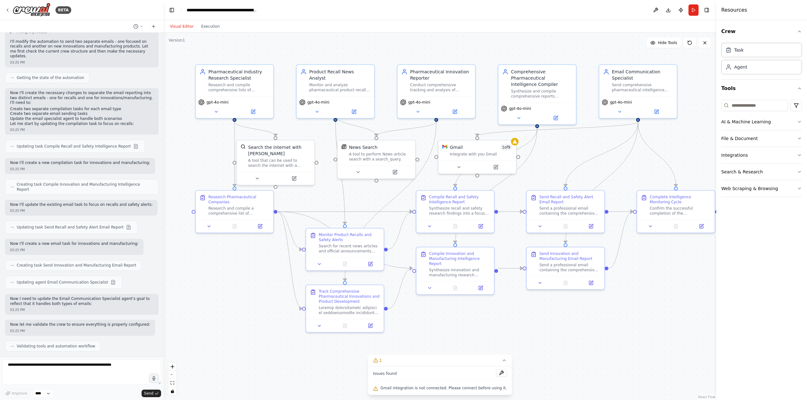
scroll to position [2714, 0]
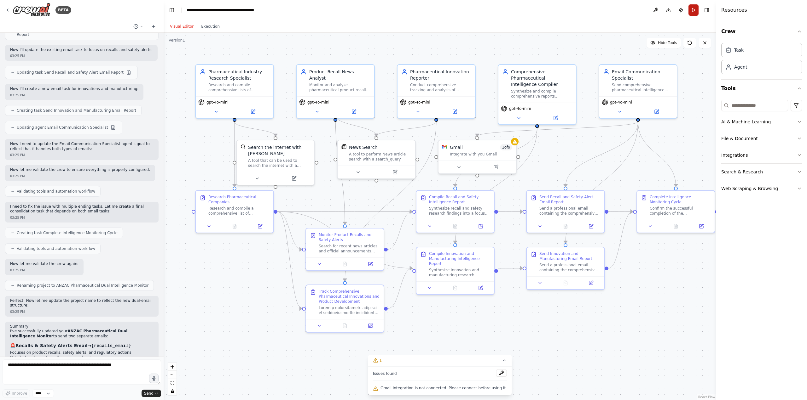
click at [693, 9] on button "Run" at bounding box center [693, 9] width 10 height 11
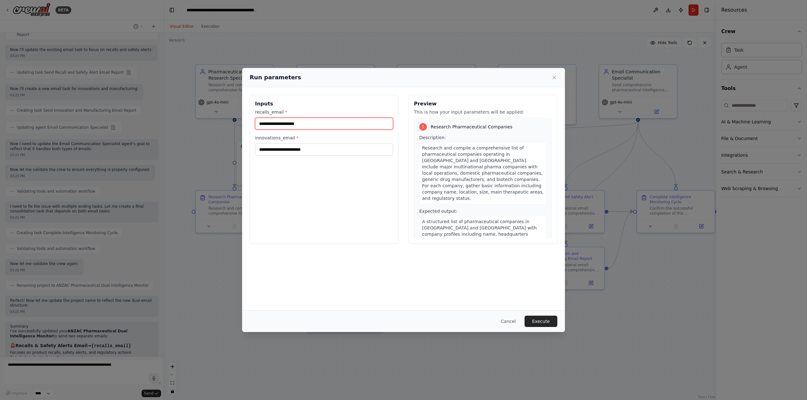
click at [300, 125] on input "recalls_email *" at bounding box center [324, 124] width 138 height 12
type input "*"
type input "**********"
click at [543, 322] on button "Execute" at bounding box center [540, 321] width 33 height 11
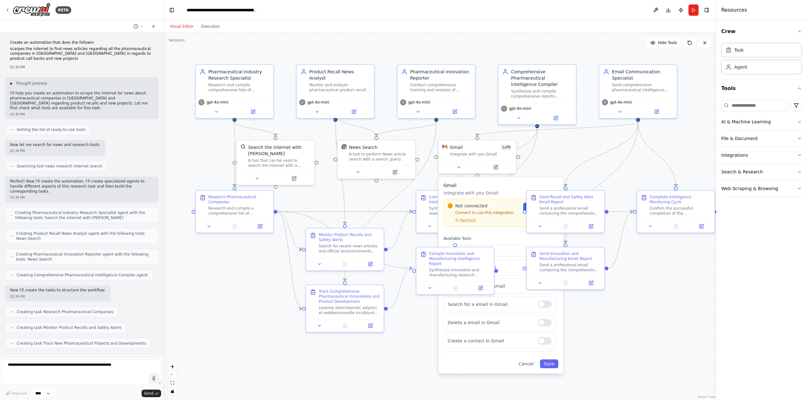
scroll to position [2620, 0]
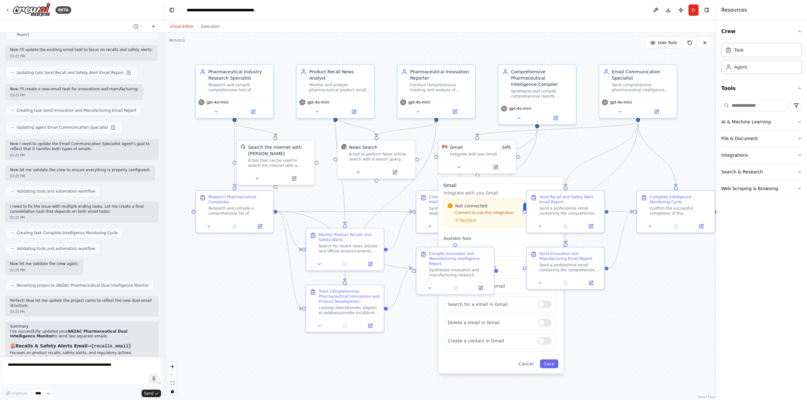
click at [646, 306] on div ".deletable-edge-delete-btn { width: 20px; height: 20px; border: 0px solid #ffff…" at bounding box center [440, 217] width 552 height 368
click at [451, 40] on div ".deletable-edge-delete-btn { width: 20px; height: 20px; border: 0px solid #ffff…" at bounding box center [440, 217] width 552 height 368
click at [677, 332] on div ".deletable-edge-delete-btn { width: 20px; height: 20px; border: 0px solid #ffff…" at bounding box center [440, 217] width 552 height 368
